Goal: Transaction & Acquisition: Purchase product/service

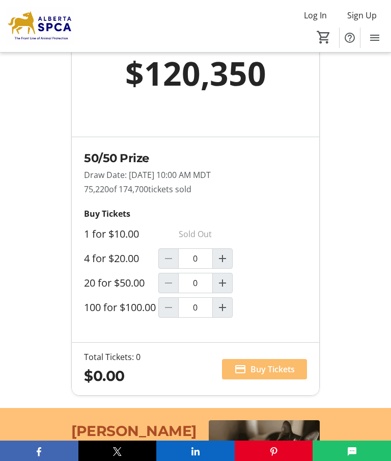
scroll to position [861, 0]
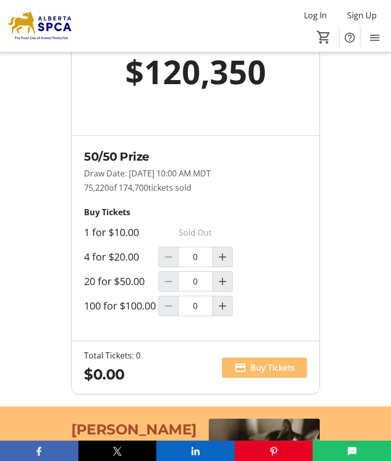
click at [222, 291] on span "Increment by one" at bounding box center [222, 281] width 19 height 19
type input "1"
click at [287, 373] on span "Buy Tickets" at bounding box center [273, 367] width 44 height 12
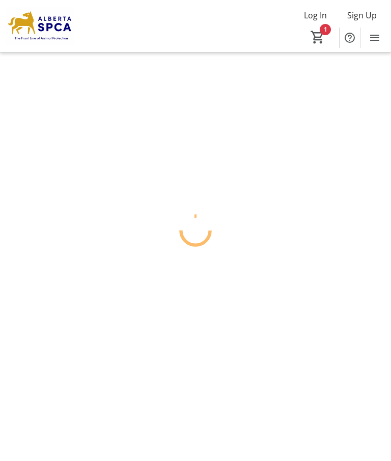
scroll to position [41, 0]
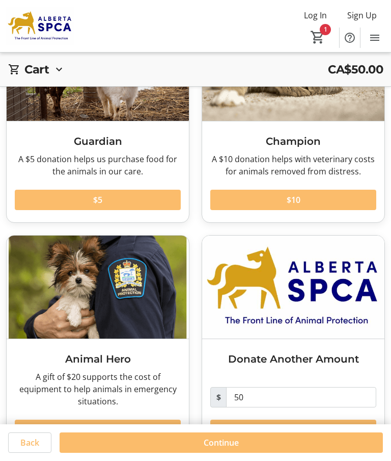
scroll to position [147, 0]
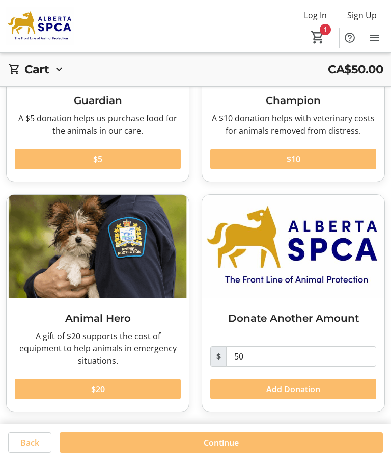
click at [134, 383] on span at bounding box center [98, 389] width 166 height 24
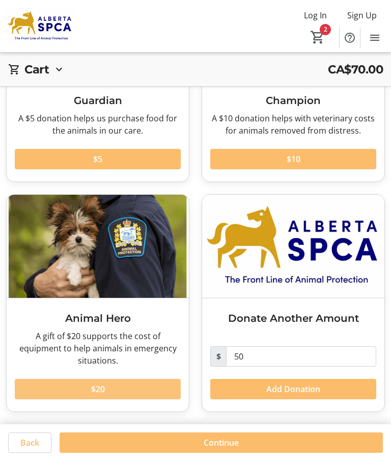
click at [131, 388] on span at bounding box center [98, 389] width 166 height 24
type input "2"
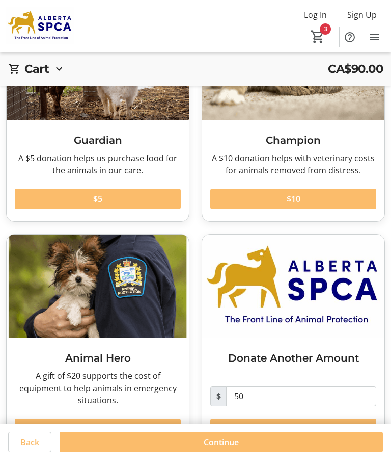
scroll to position [106, 0]
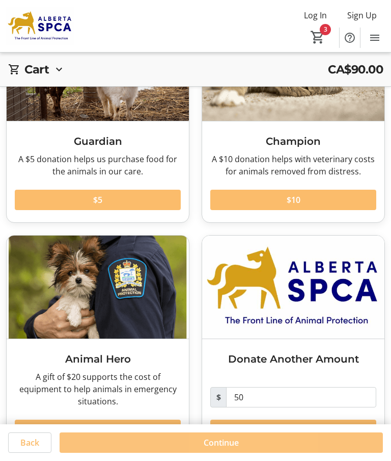
click at [232, 448] on span "Continue" at bounding box center [221, 442] width 35 height 12
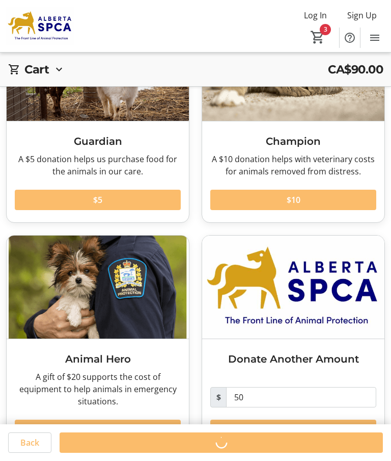
scroll to position [41, 0]
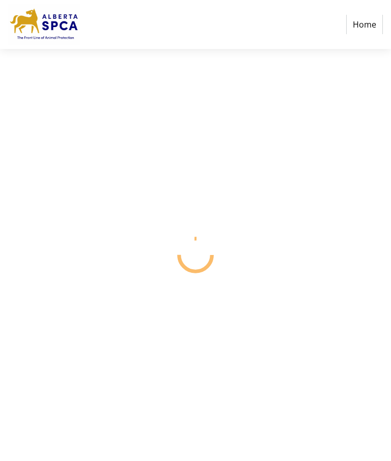
select select "CA"
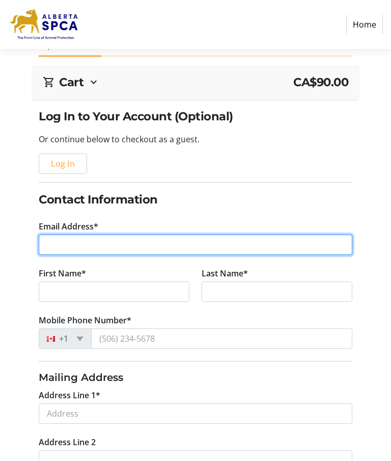
click at [80, 246] on input "Email Address*" at bounding box center [196, 244] width 314 height 20
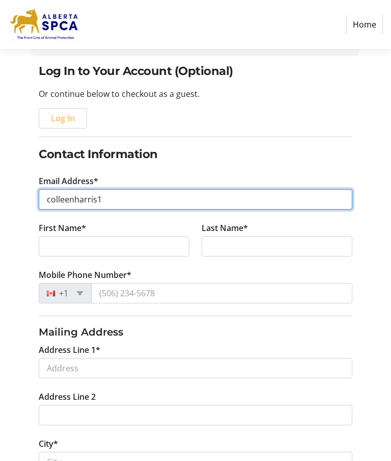
scroll to position [86, 0]
type input "[EMAIL_ADDRESS][DOMAIN_NAME]"
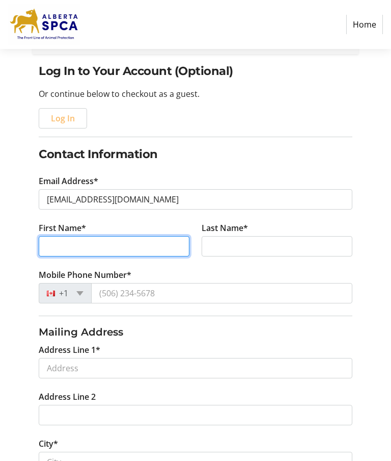
click at [75, 241] on input "First Name*" at bounding box center [114, 246] width 151 height 20
type input "[PERSON_NAME]"
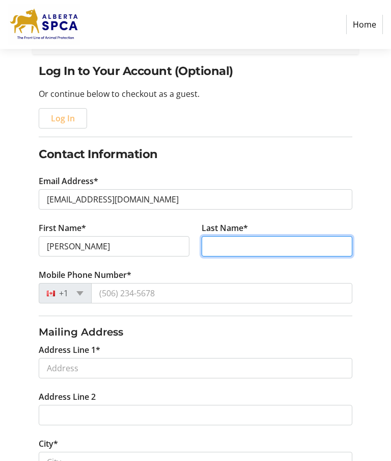
click at [232, 246] on input "Last Name*" at bounding box center [277, 246] width 151 height 20
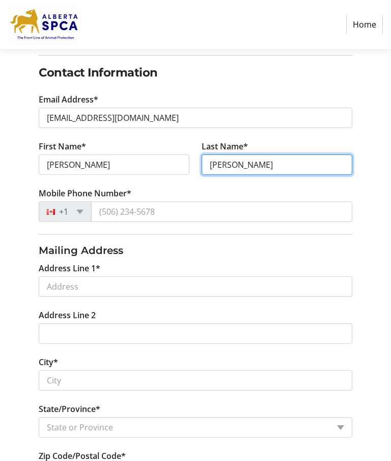
scroll to position [168, 0]
type input "[PERSON_NAME]"
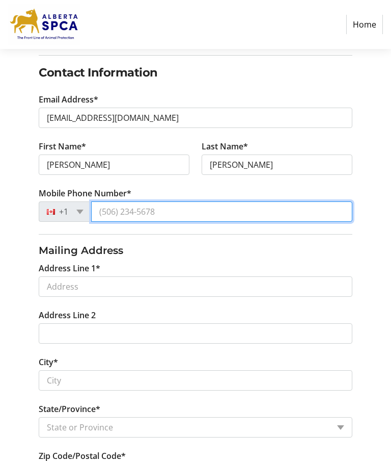
click at [116, 207] on input "Mobile Phone Number*" at bounding box center [221, 211] width 261 height 20
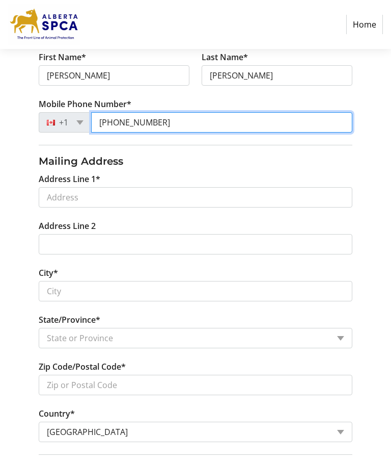
scroll to position [257, 0]
type input "[PHONE_NUMBER]"
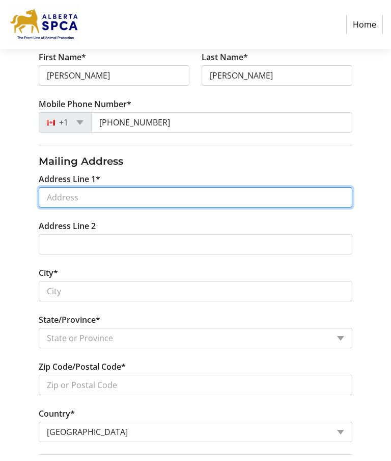
click at [83, 196] on input "Address Line 1*" at bounding box center [196, 197] width 314 height 20
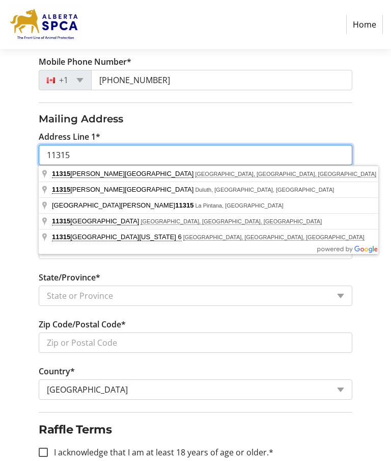
scroll to position [297, 0]
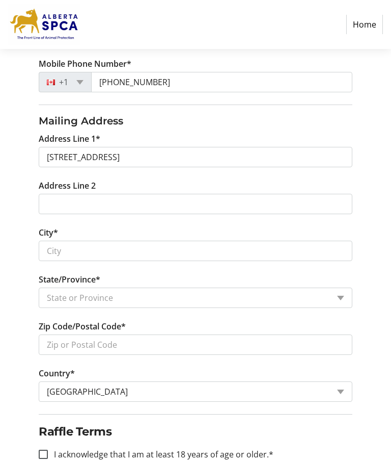
type input "[STREET_ADDRESS]"
type input "[GEOGRAPHIC_DATA]"
select select "AB"
type input "T6G 0C9"
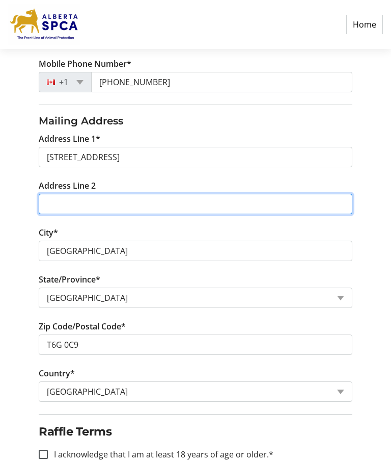
click at [78, 206] on input "Address Line 2" at bounding box center [196, 204] width 314 height 20
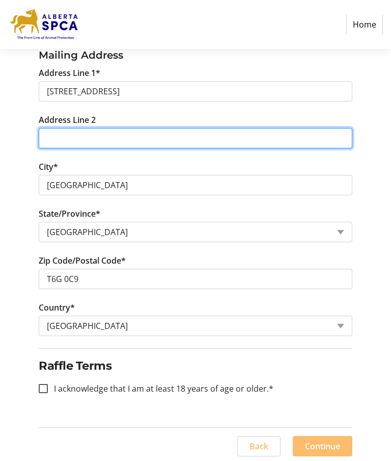
scroll to position [366, 0]
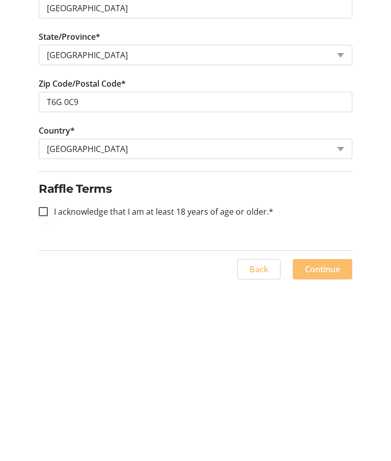
click at [38, 372] on div at bounding box center [43, 384] width 24 height 24
checkbox input "true"
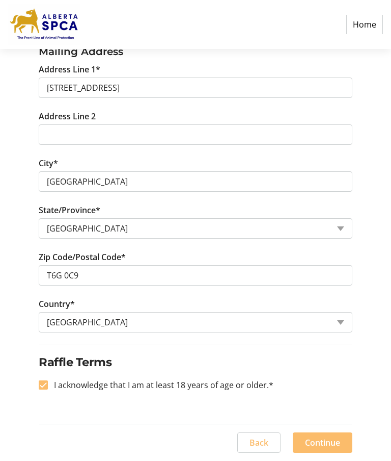
click at [329, 443] on span "Continue" at bounding box center [322, 442] width 35 height 12
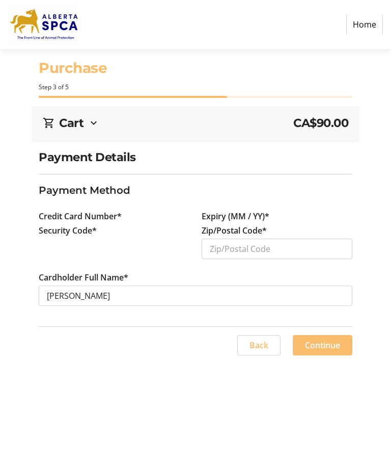
scroll to position [41, 0]
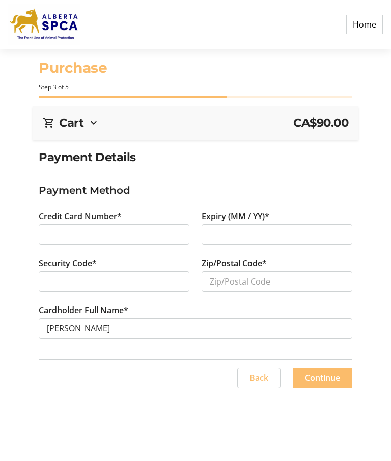
click at [177, 210] on div "Credit Card Number*" at bounding box center [114, 233] width 163 height 47
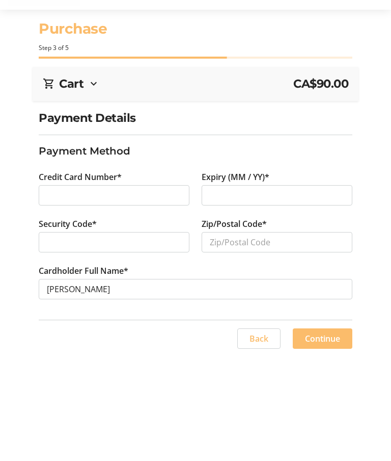
scroll to position [41, 0]
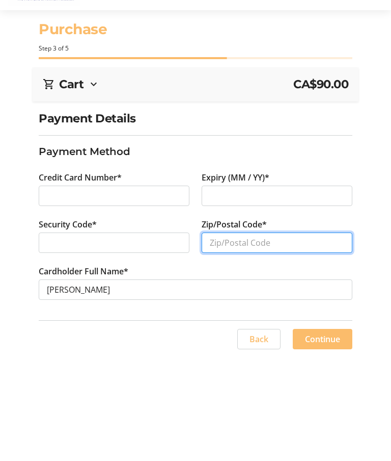
click at [232, 271] on input "Zip/Postal Code*" at bounding box center [277, 281] width 151 height 20
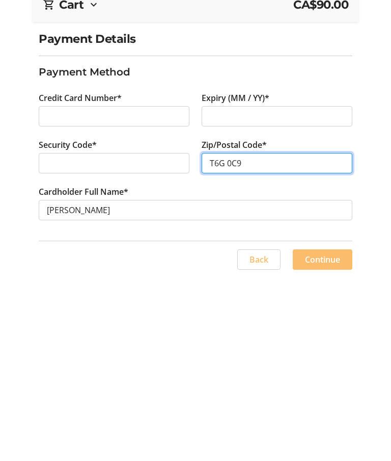
type input "T6G 0C9"
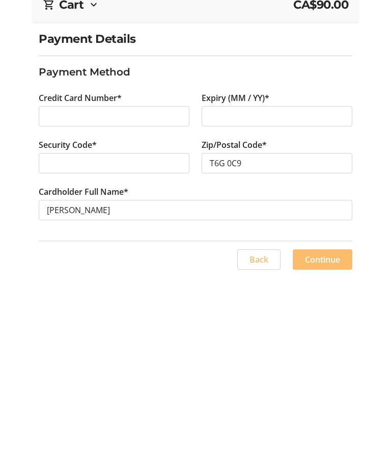
click at [331, 371] on span "Continue" at bounding box center [322, 377] width 35 height 12
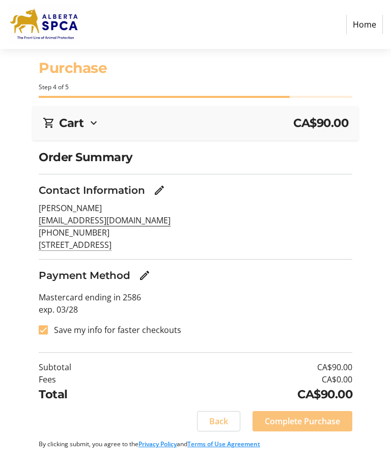
click at [330, 415] on span "Complete Purchase" at bounding box center [302, 421] width 75 height 12
